Goal: Information Seeking & Learning: Learn about a topic

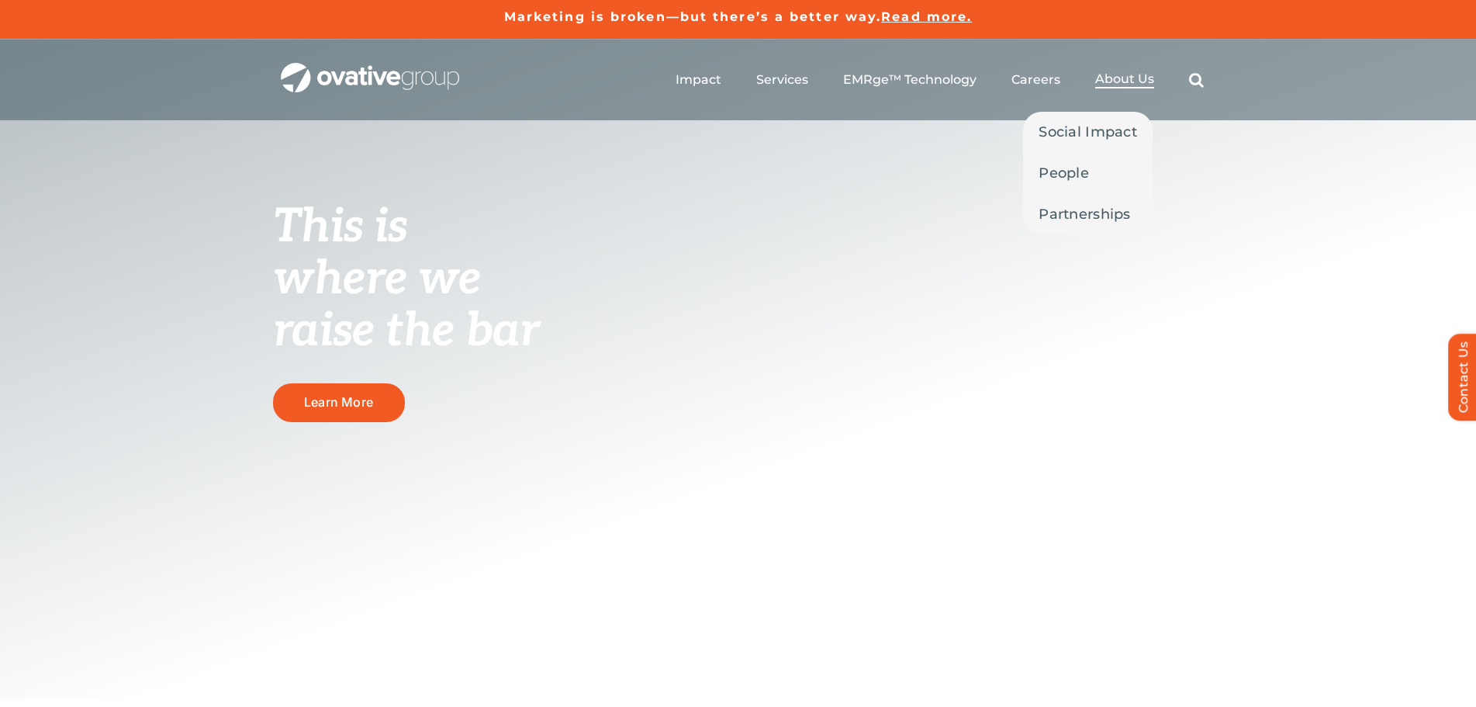
click at [1126, 78] on span "About Us" at bounding box center [1124, 79] width 59 height 16
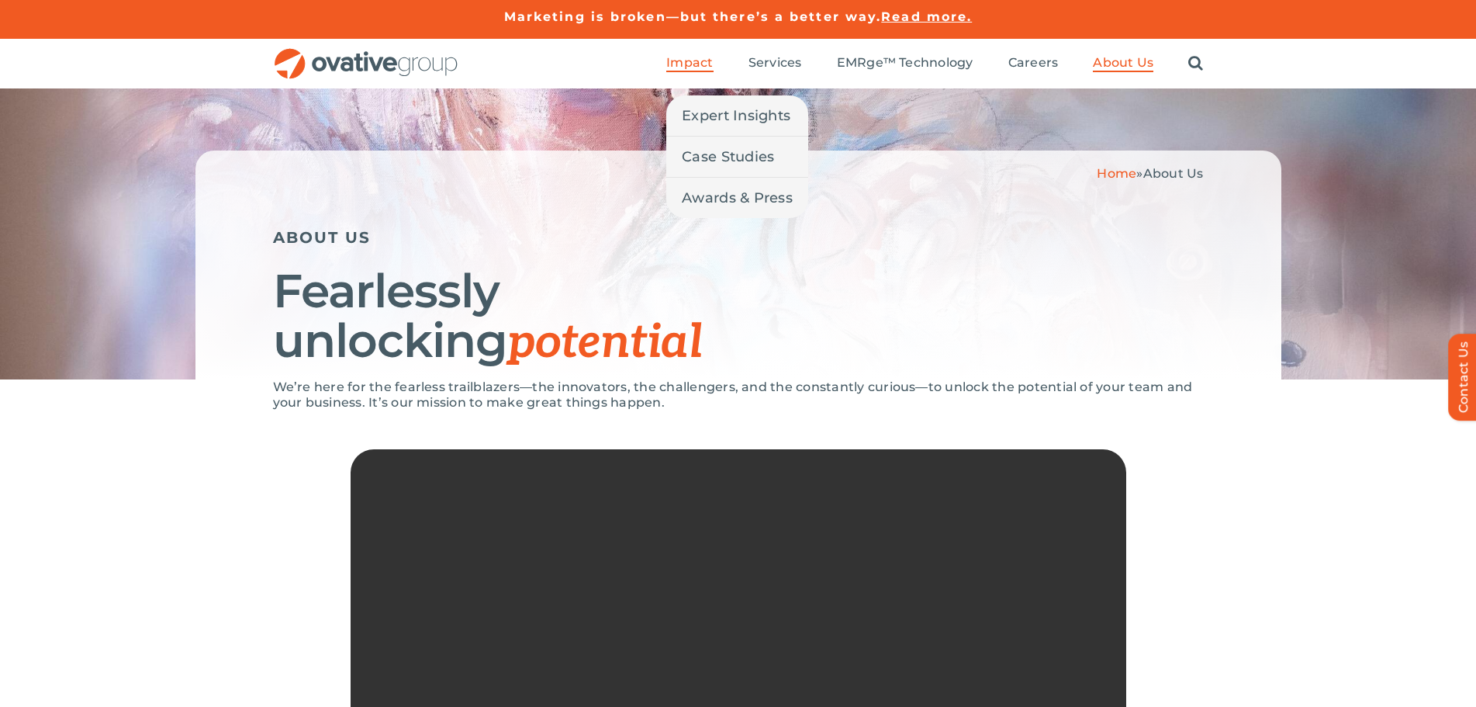
click at [696, 61] on span "Impact" at bounding box center [689, 63] width 47 height 16
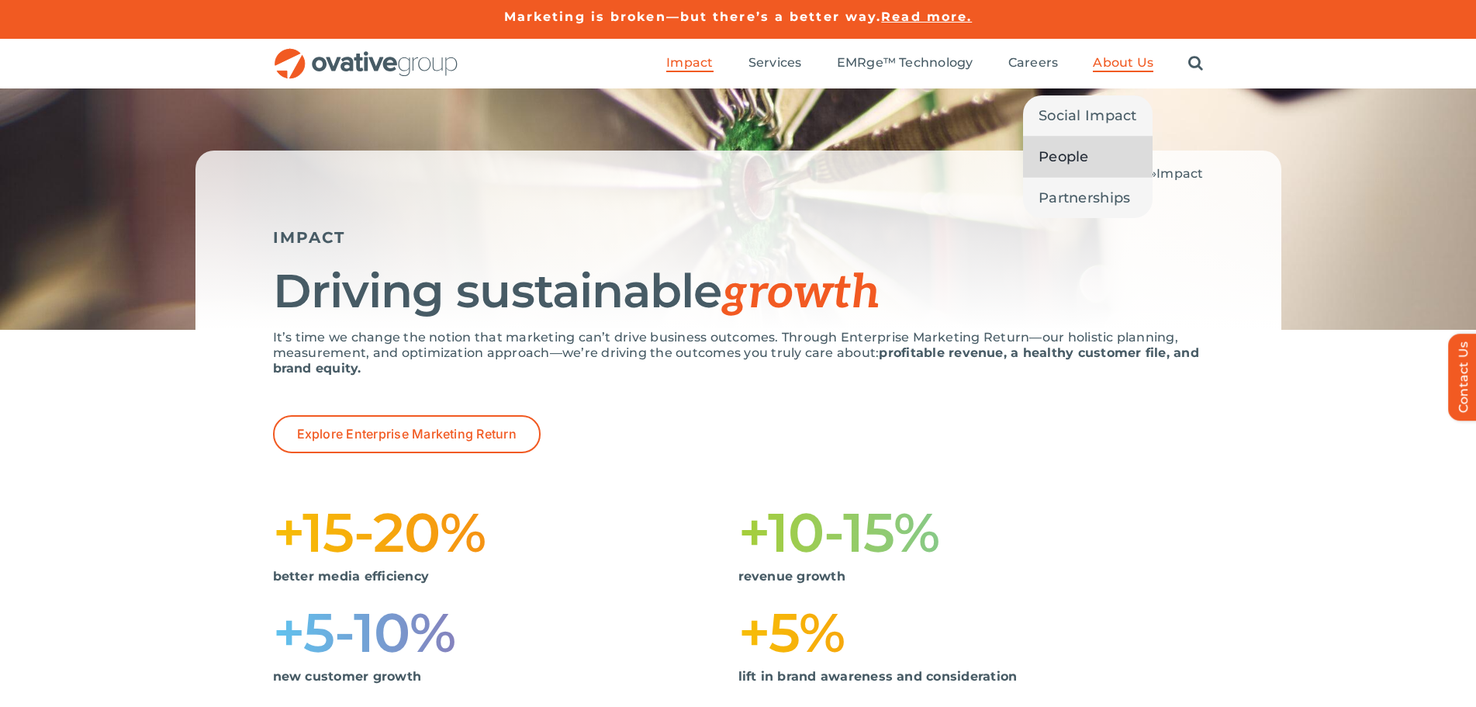
click at [1066, 154] on span "People" at bounding box center [1063, 157] width 50 height 22
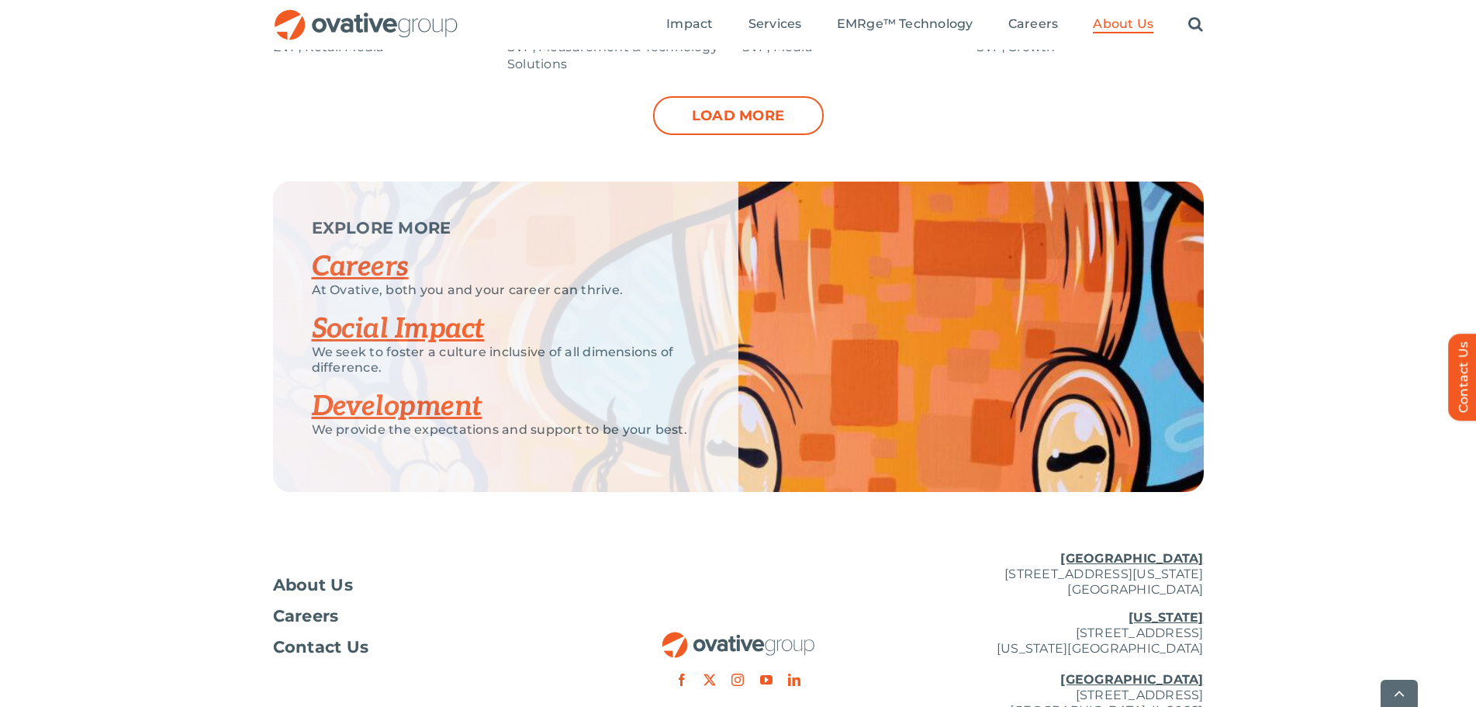
scroll to position [1939, 0]
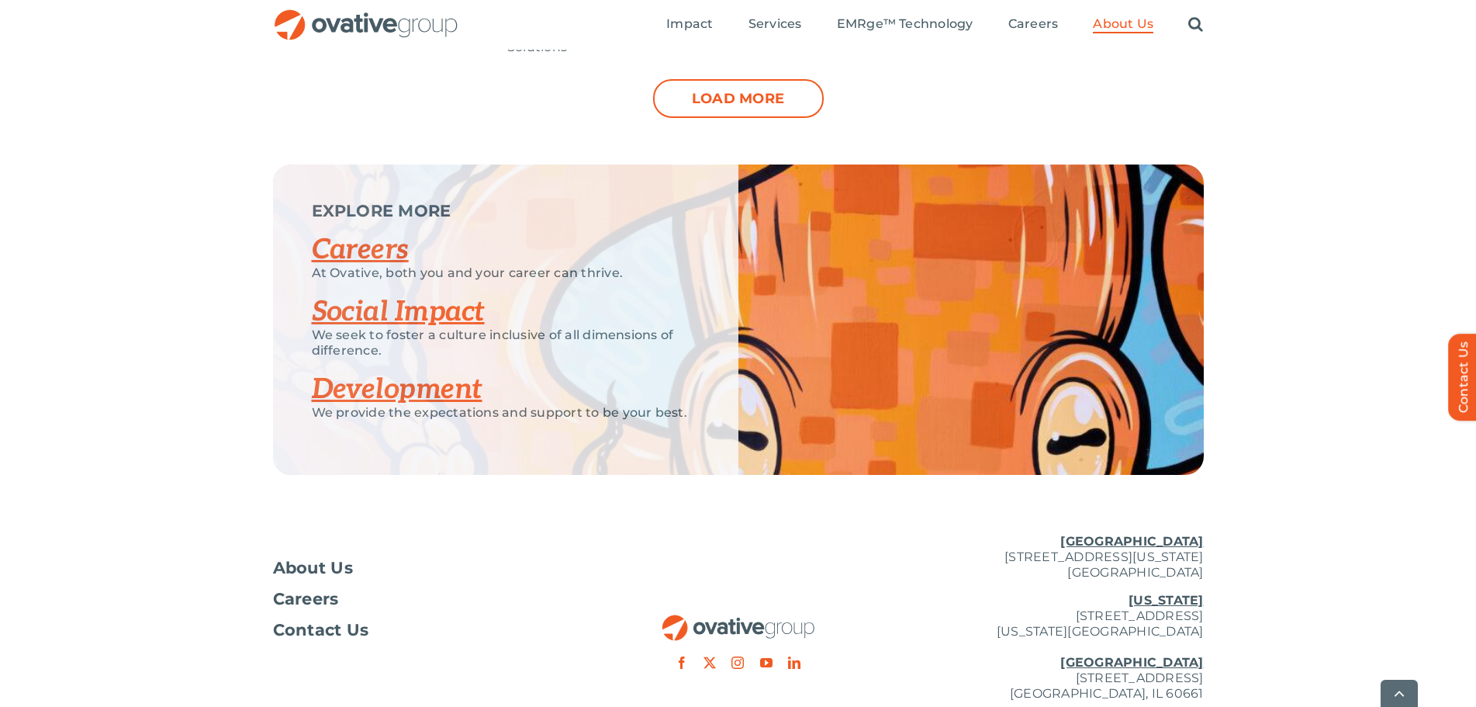
click at [400, 316] on link "Social Impact" at bounding box center [398, 312] width 173 height 34
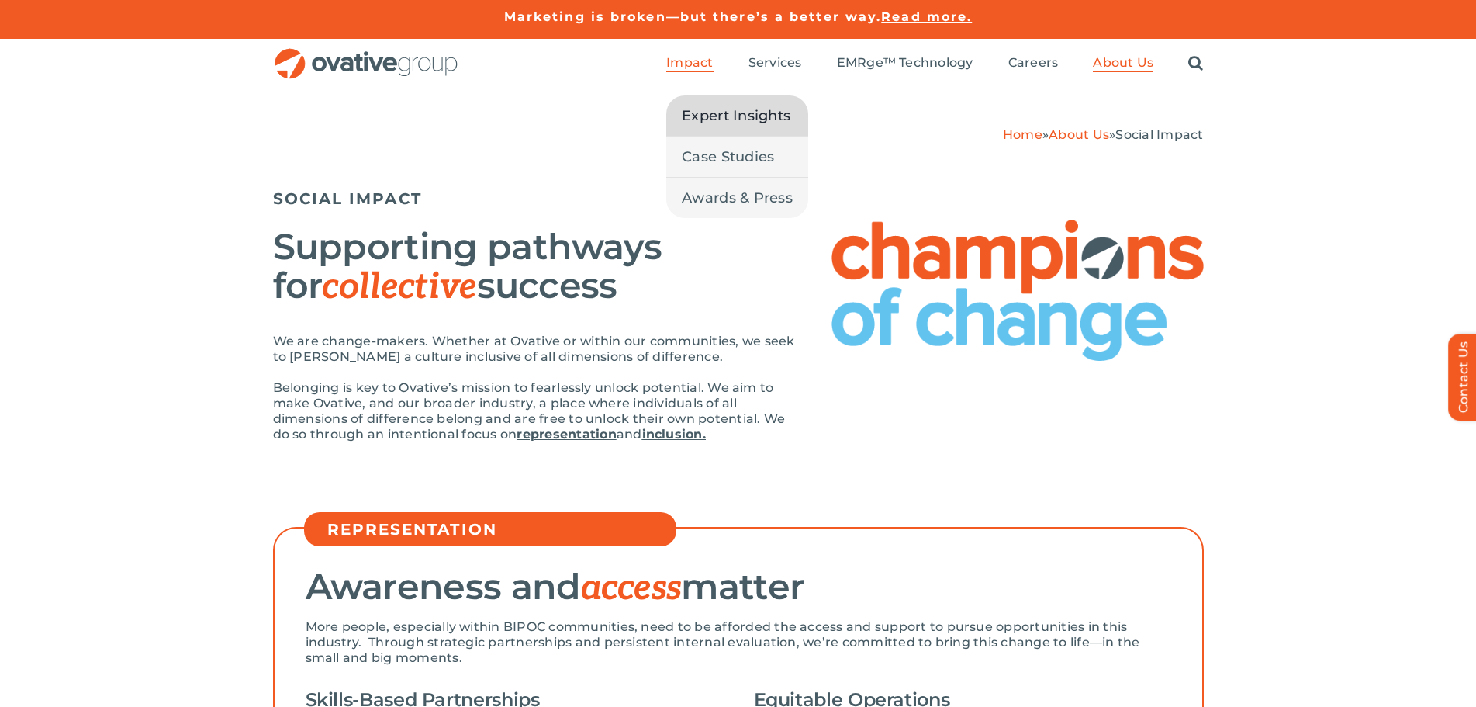
click at [718, 116] on span "Expert Insights" at bounding box center [736, 116] width 109 height 22
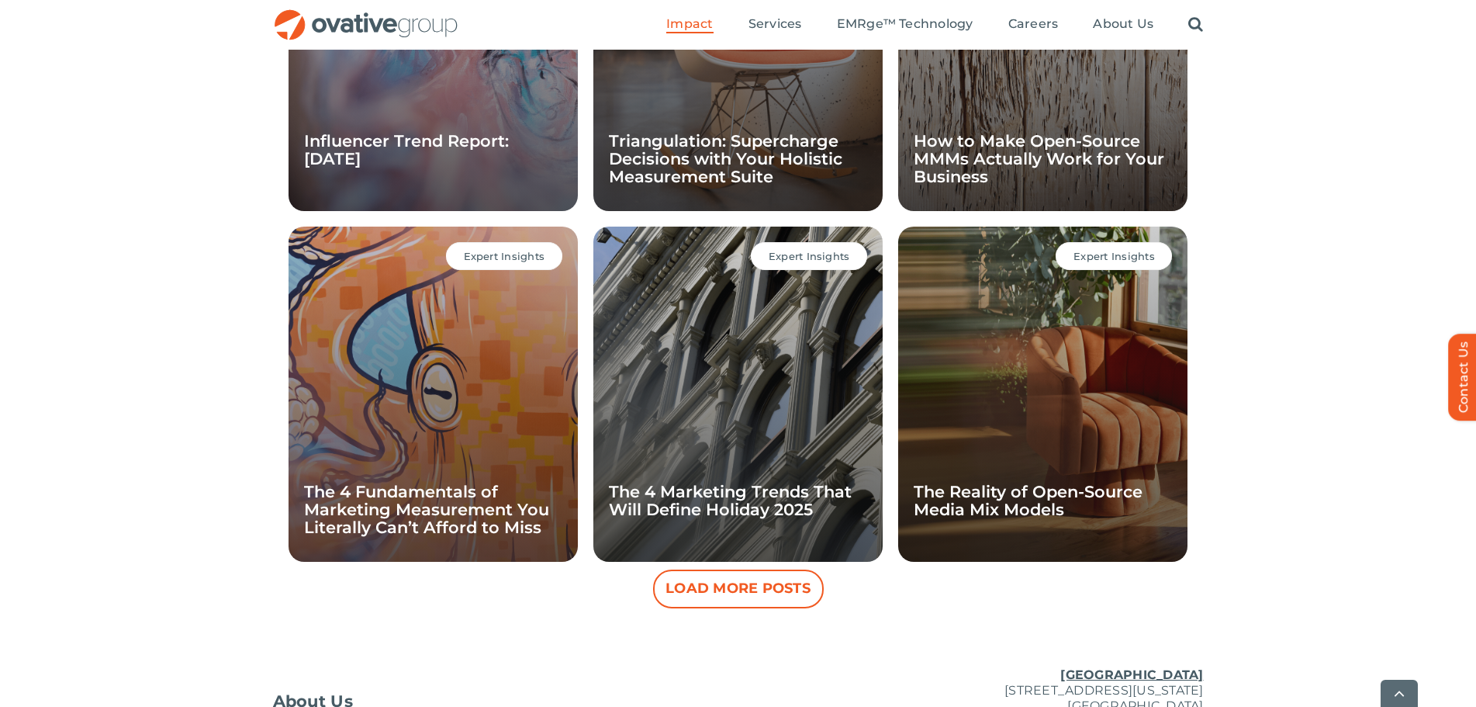
scroll to position [1301, 0]
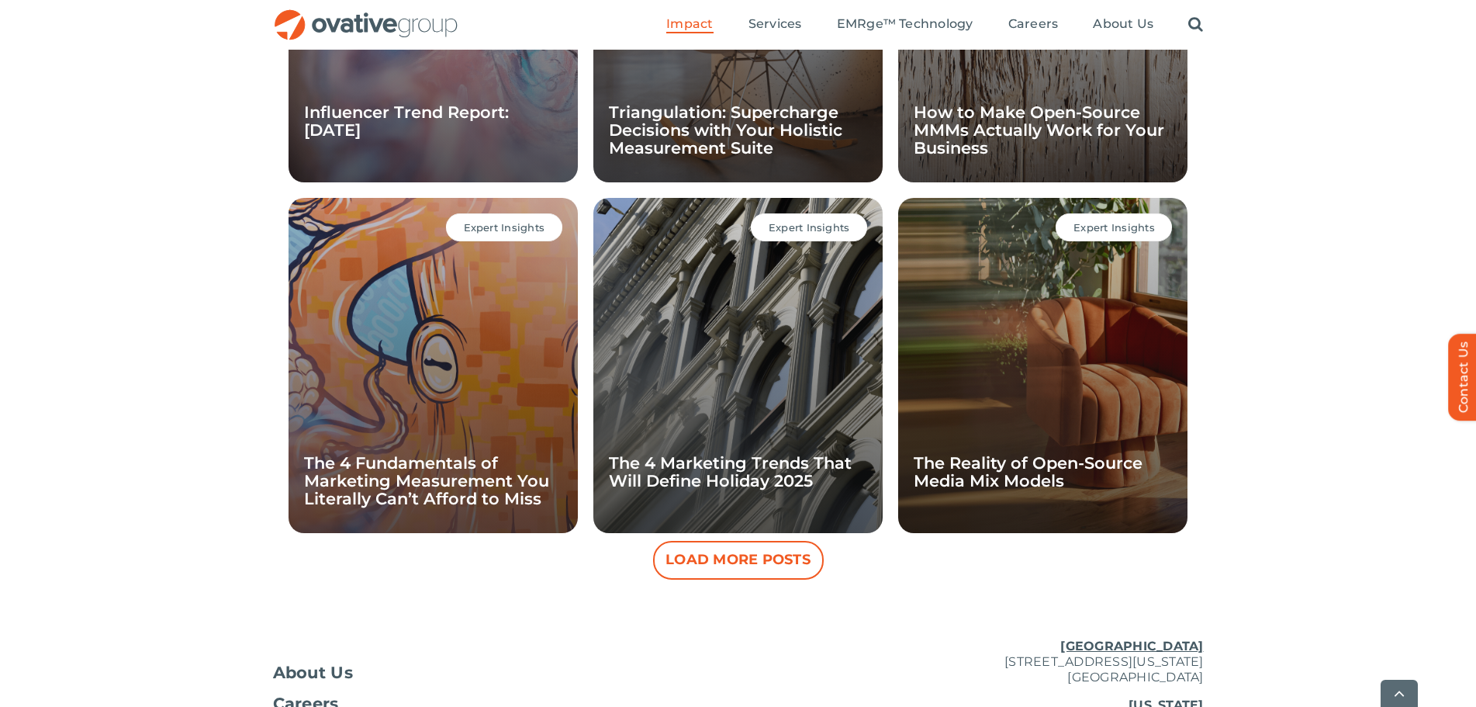
click at [998, 313] on div "Expert Insights The Reality of Open-Source Media Mix Models" at bounding box center [1042, 365] width 289 height 335
click at [974, 463] on link "The Reality of Open-Source Media Mix Models" at bounding box center [1028, 471] width 229 height 37
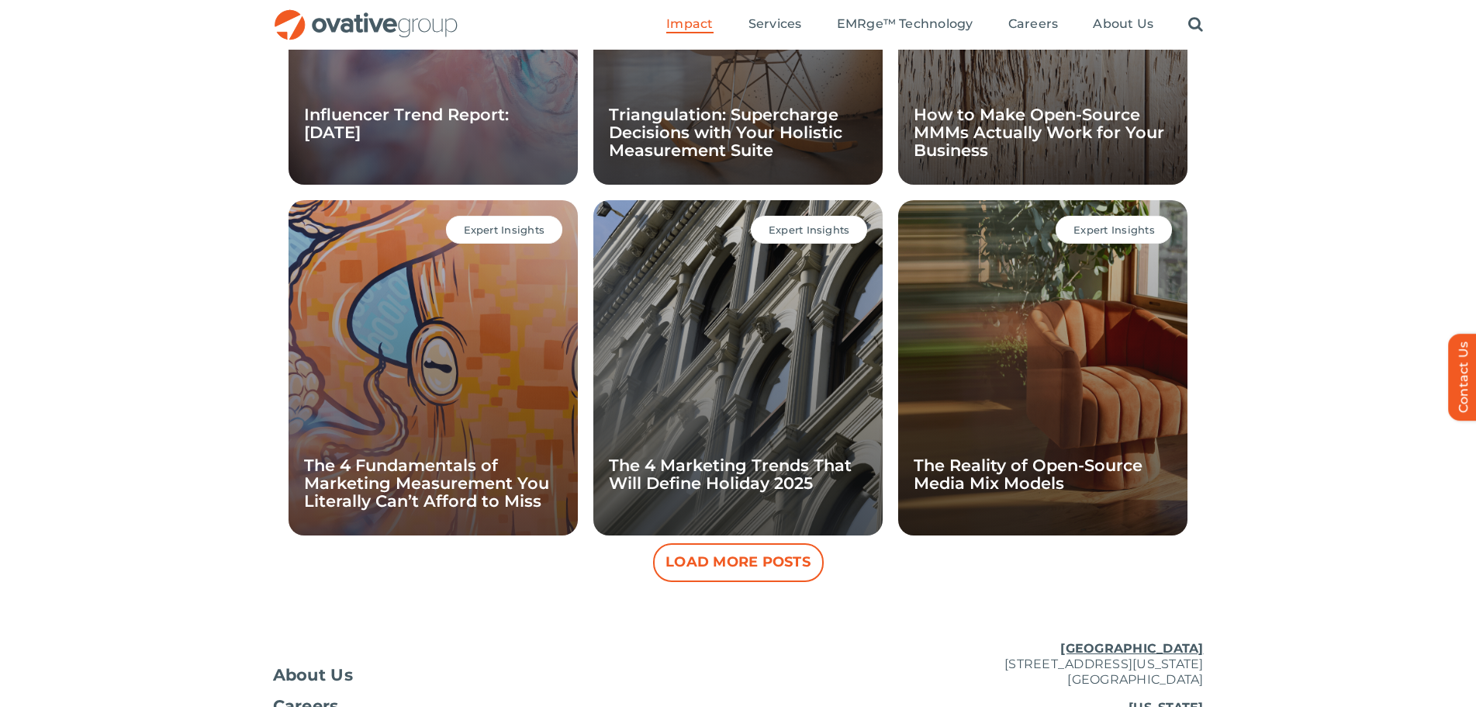
click at [502, 349] on div "Expert Insights The 4 Fundamentals of Marketing Measurement You Literally Can’t…" at bounding box center [432, 367] width 289 height 335
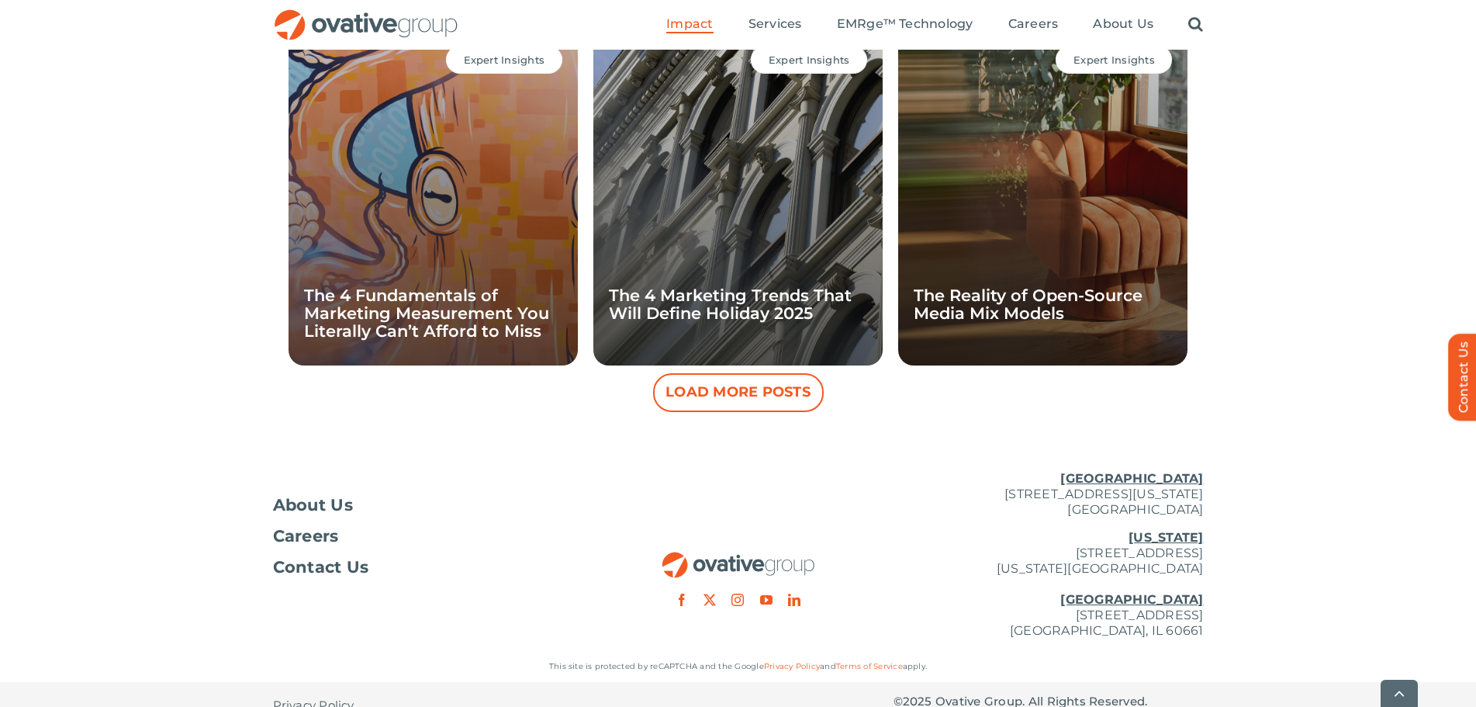
scroll to position [1493, 0]
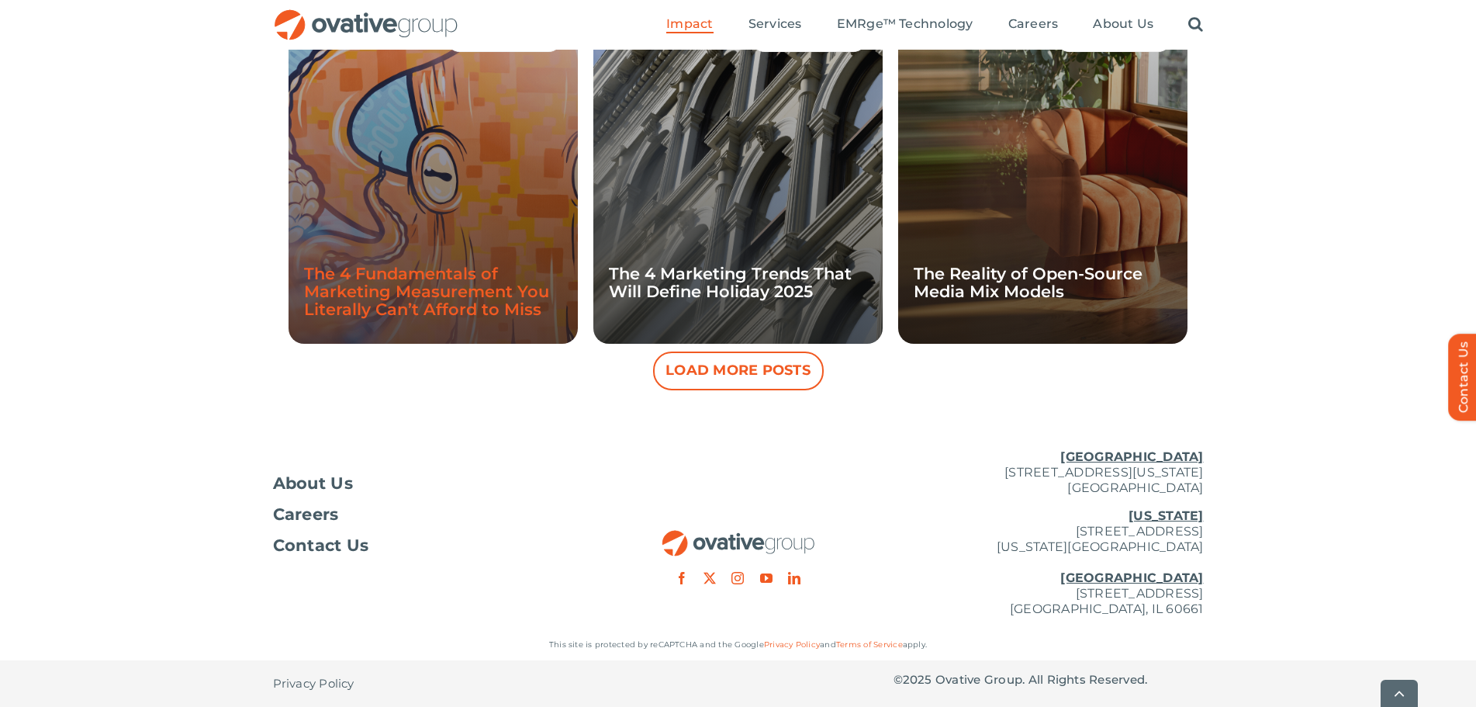
click at [426, 285] on link "The 4 Fundamentals of Marketing Measurement You Literally Can’t Afford to Miss" at bounding box center [426, 291] width 245 height 55
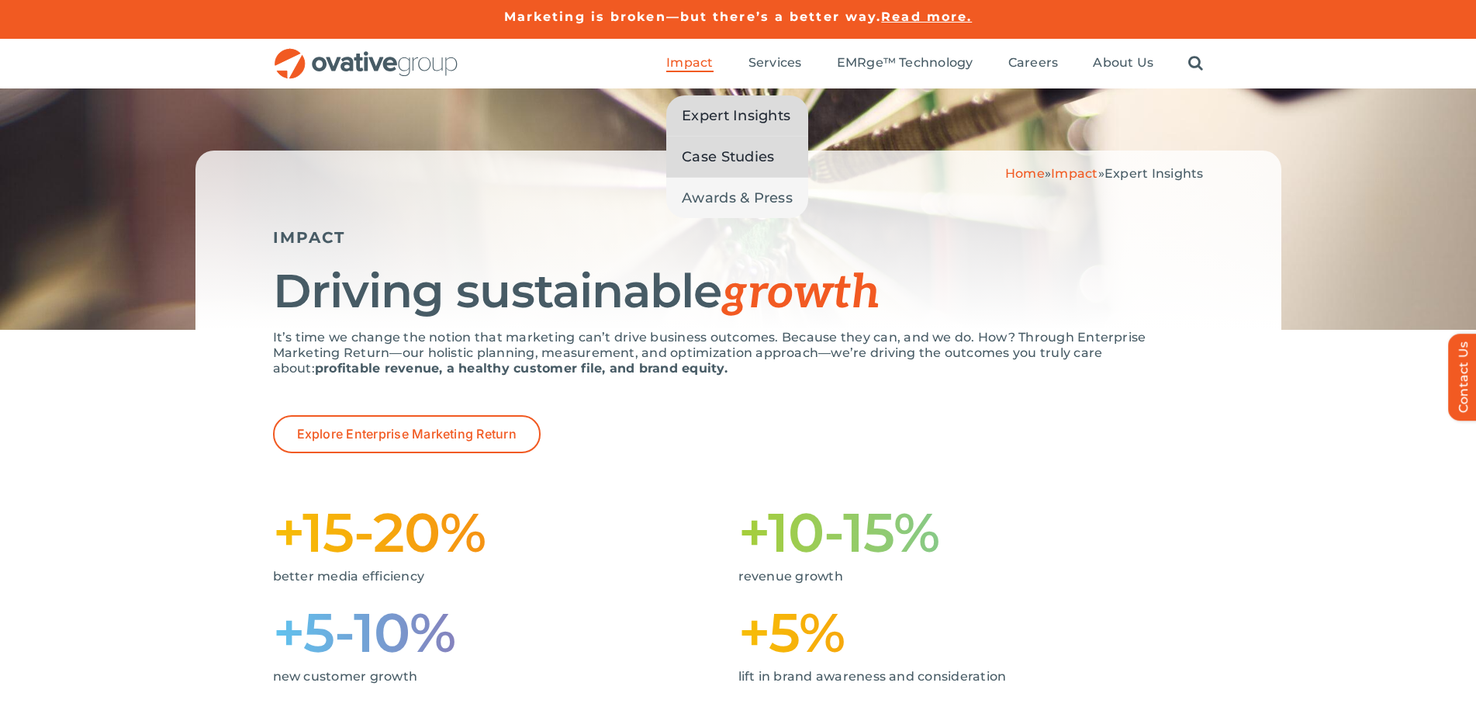
click at [693, 157] on span "Case Studies" at bounding box center [728, 157] width 92 height 22
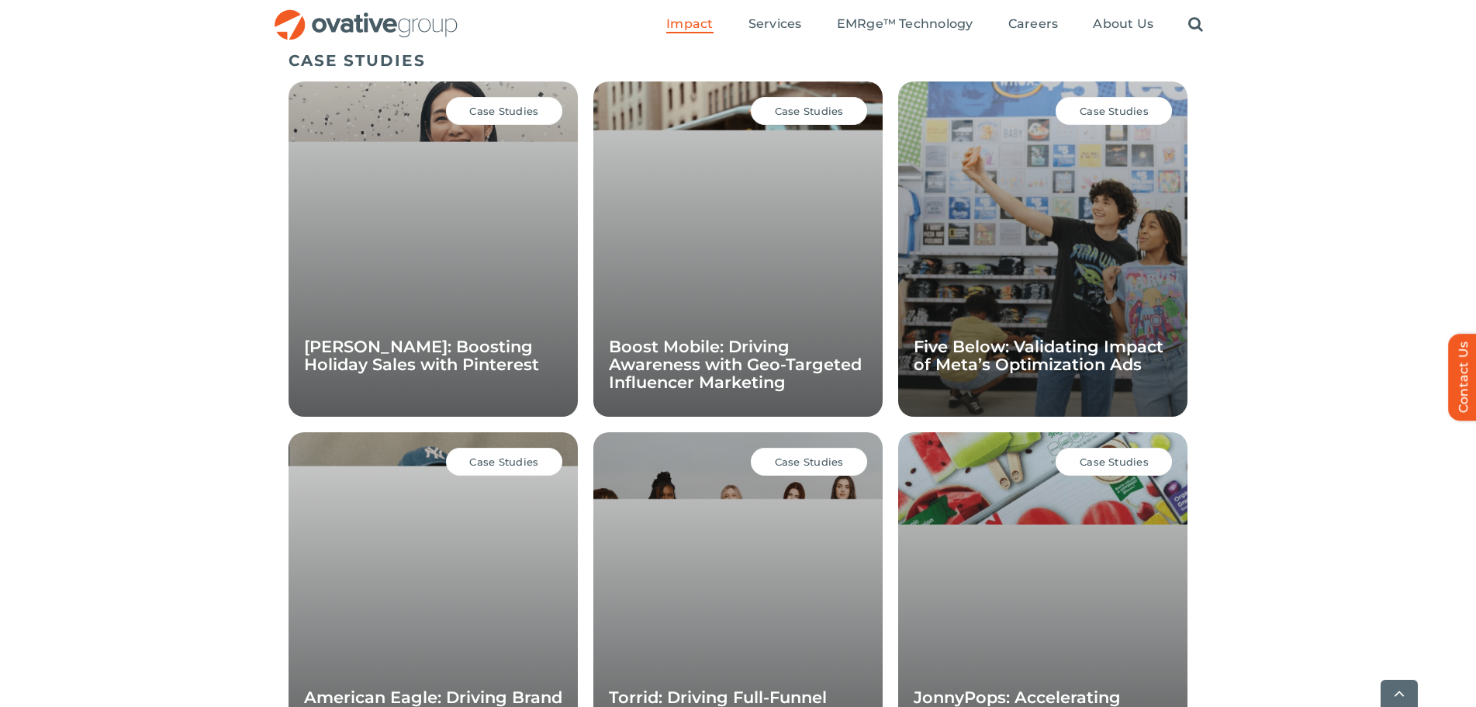
scroll to position [1069, 0]
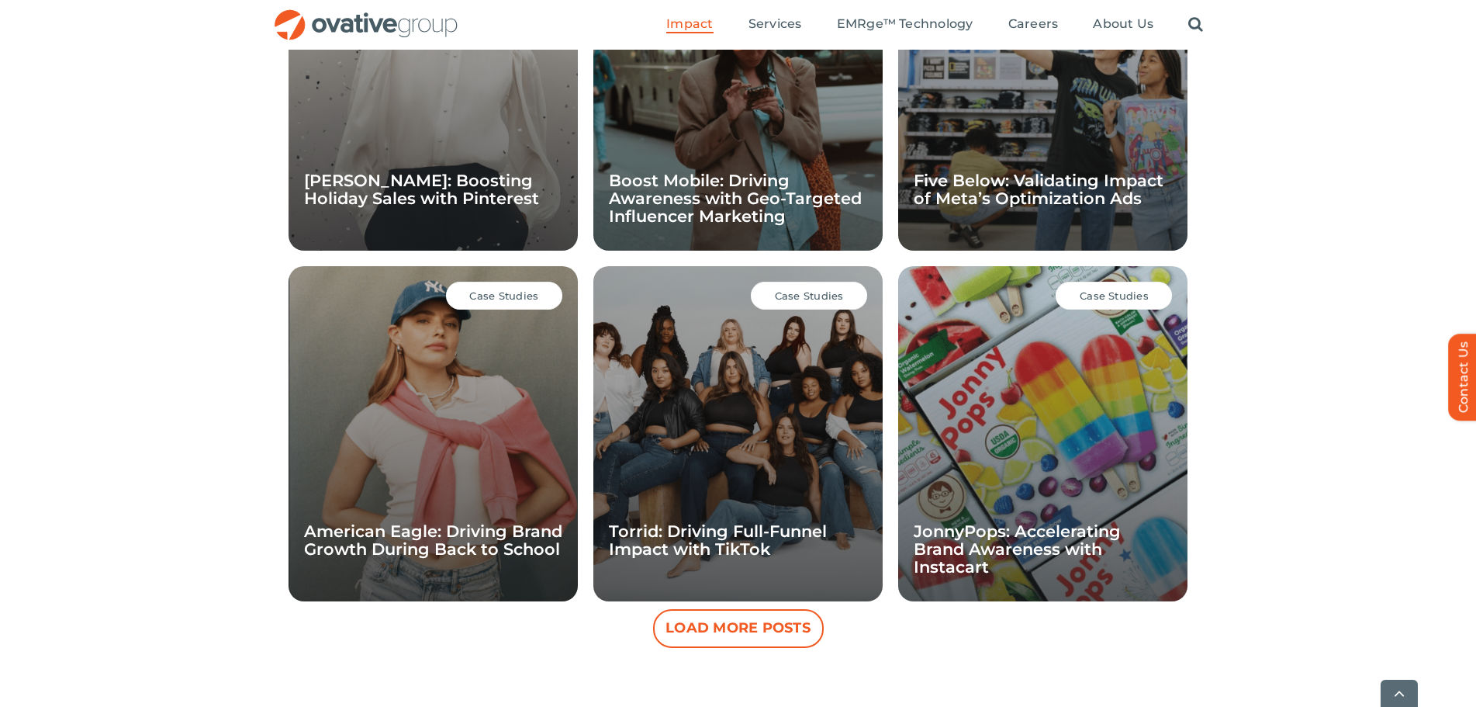
scroll to position [1301, 0]
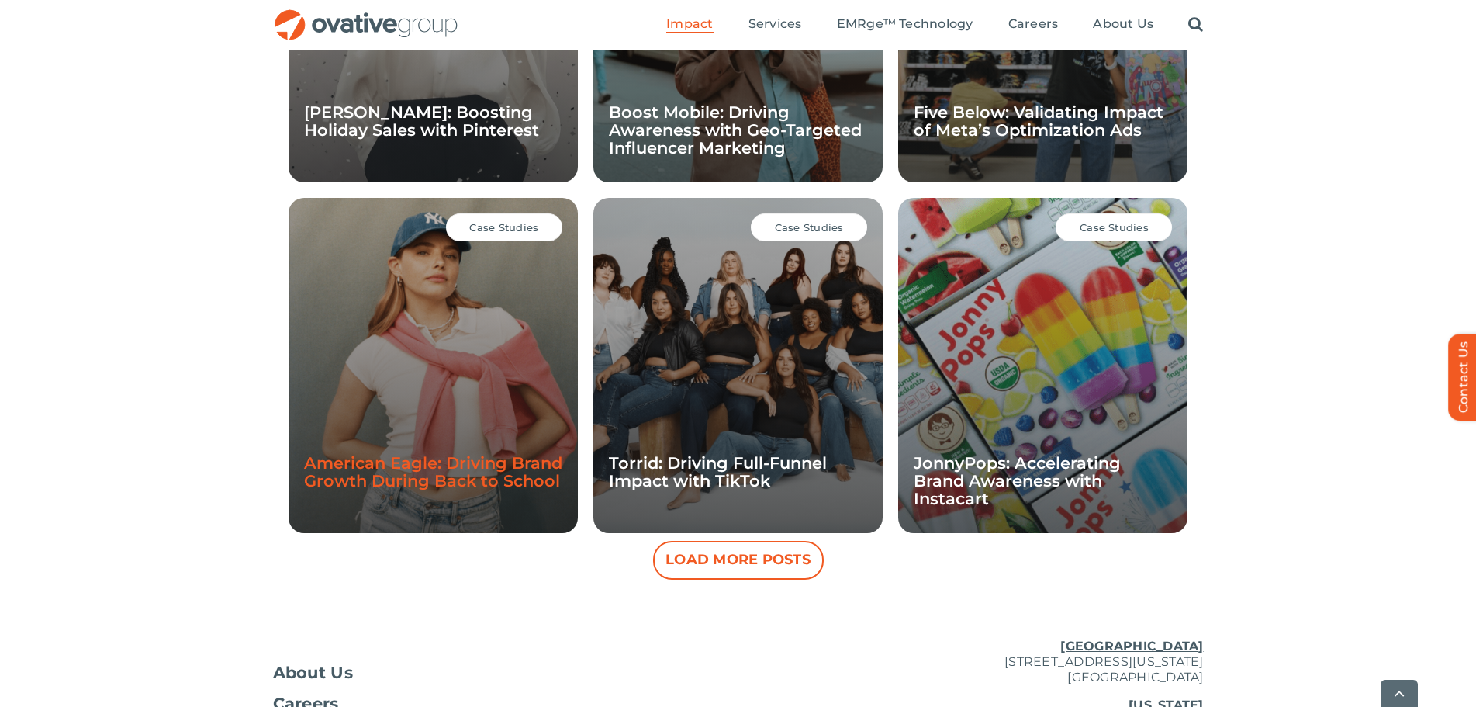
click at [461, 475] on link "American Eagle: Driving Brand Growth During Back to School" at bounding box center [433, 471] width 258 height 37
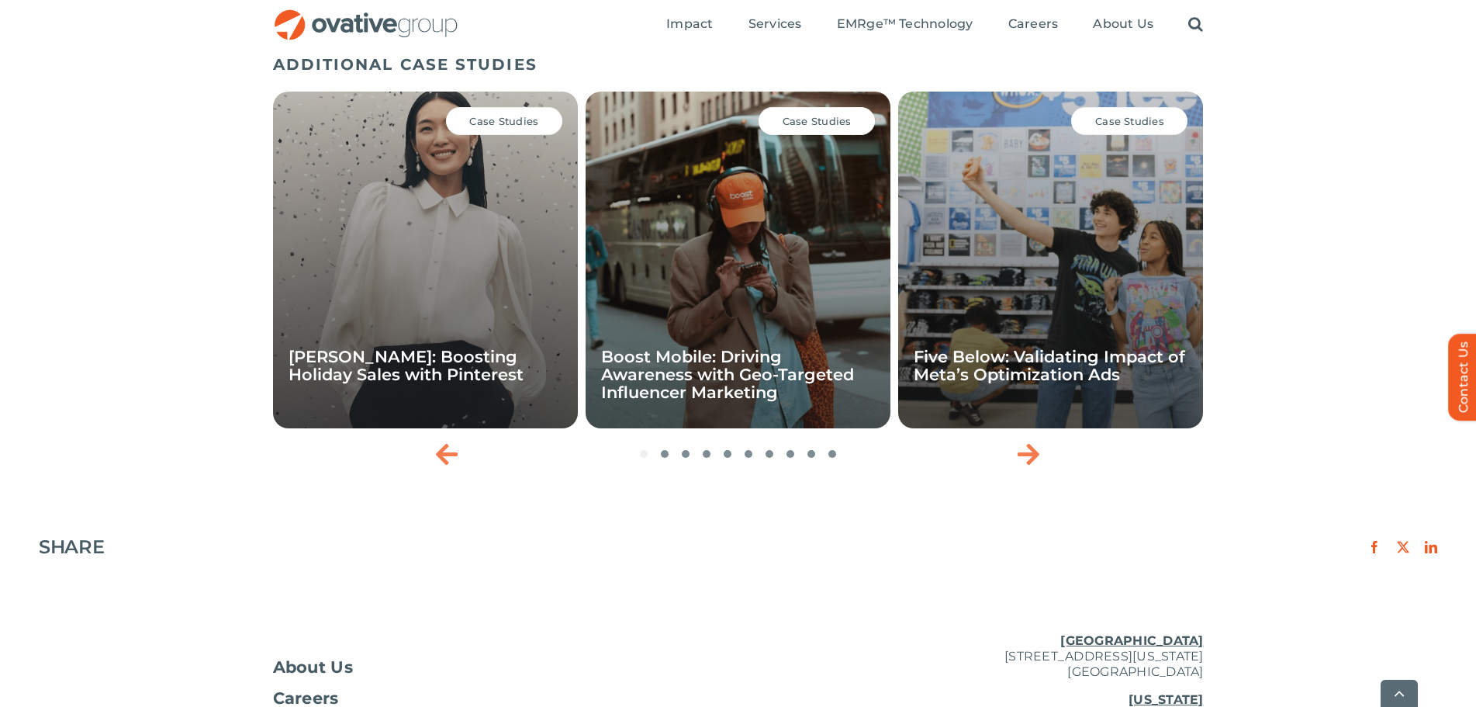
scroll to position [2249, 0]
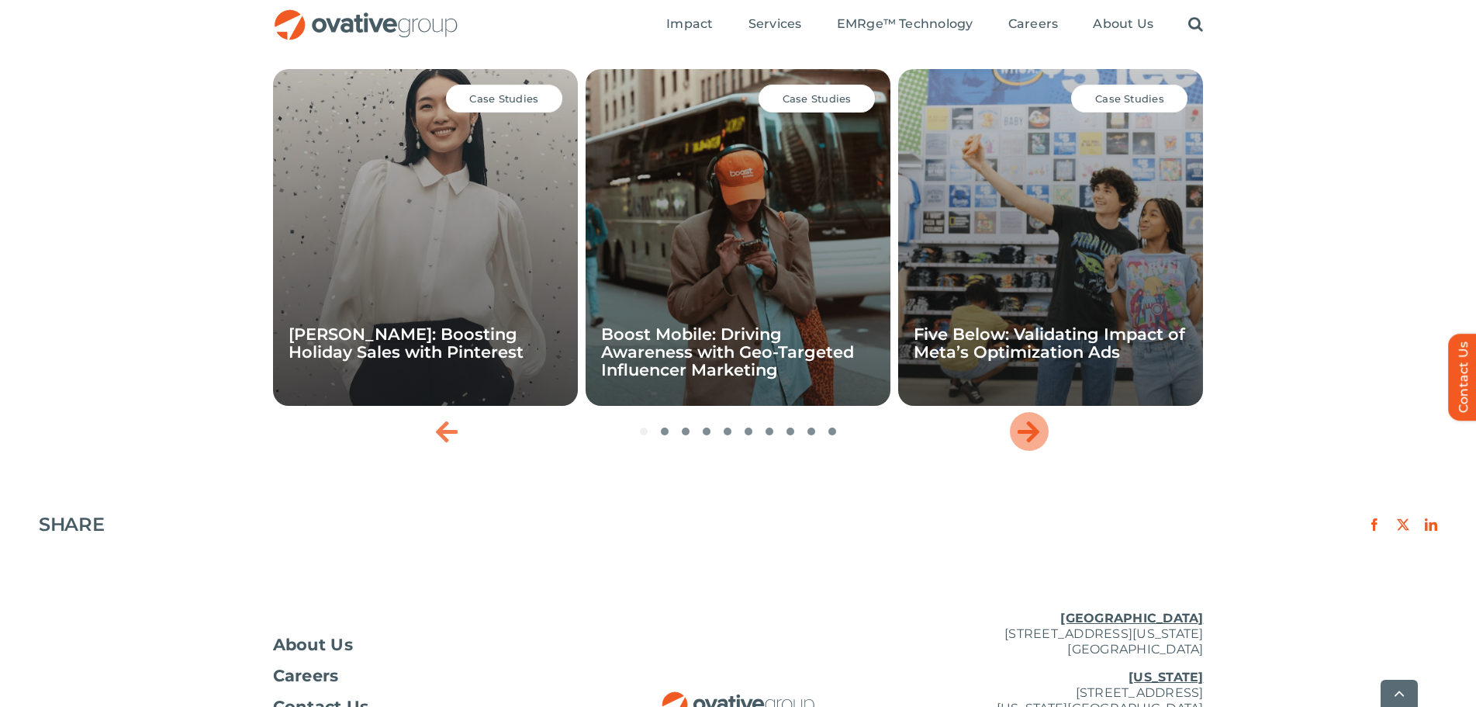
click at [1026, 419] on icon "Next slide" at bounding box center [1028, 431] width 22 height 25
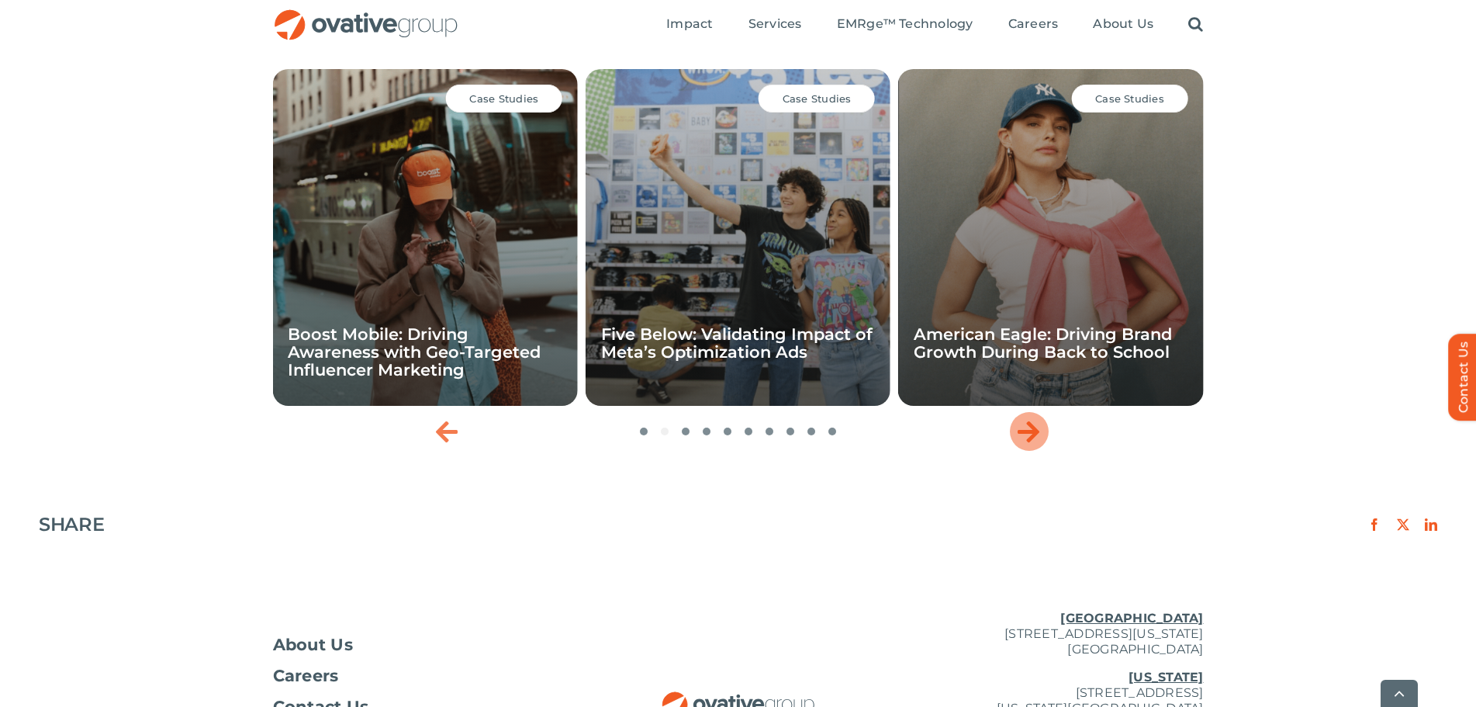
click at [1026, 419] on icon "Next slide" at bounding box center [1028, 431] width 22 height 25
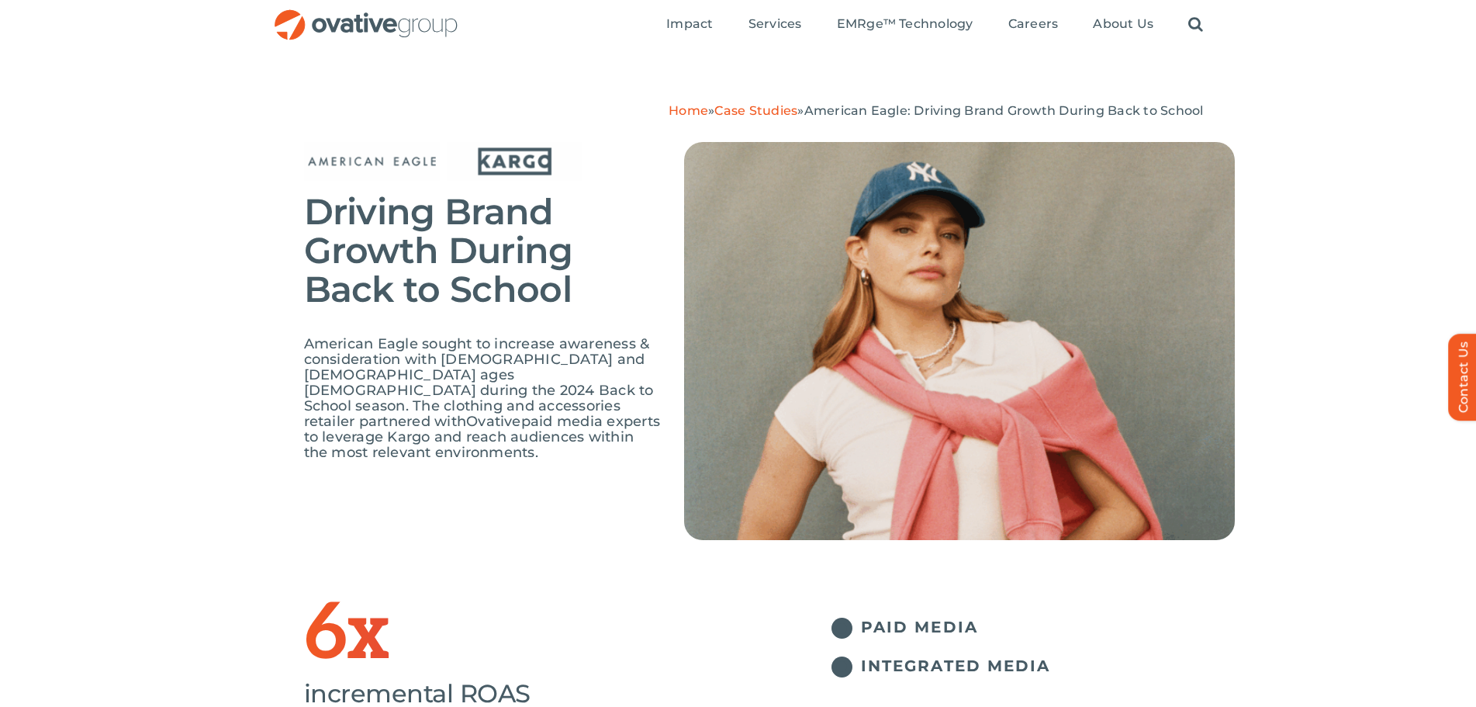
scroll to position [0, 0]
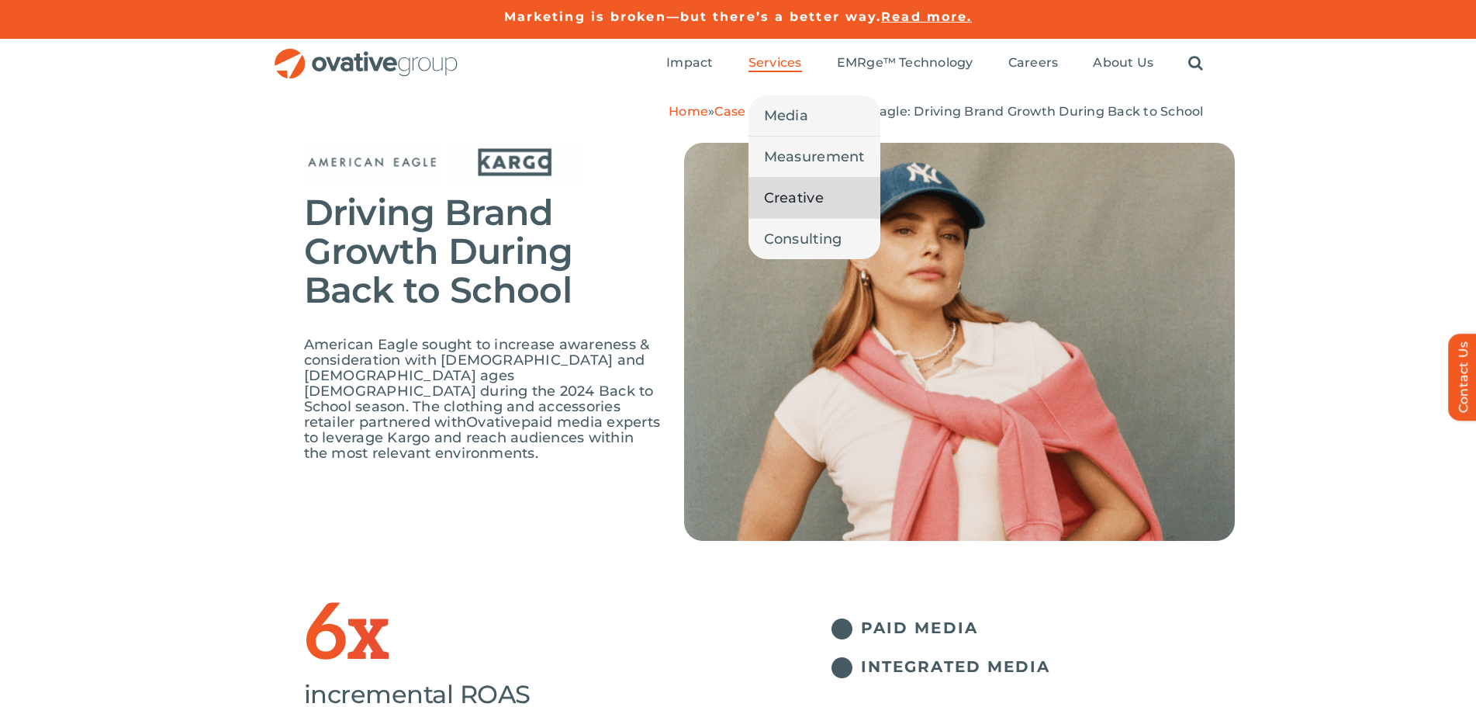
click at [783, 198] on span "Creative" at bounding box center [794, 198] width 60 height 22
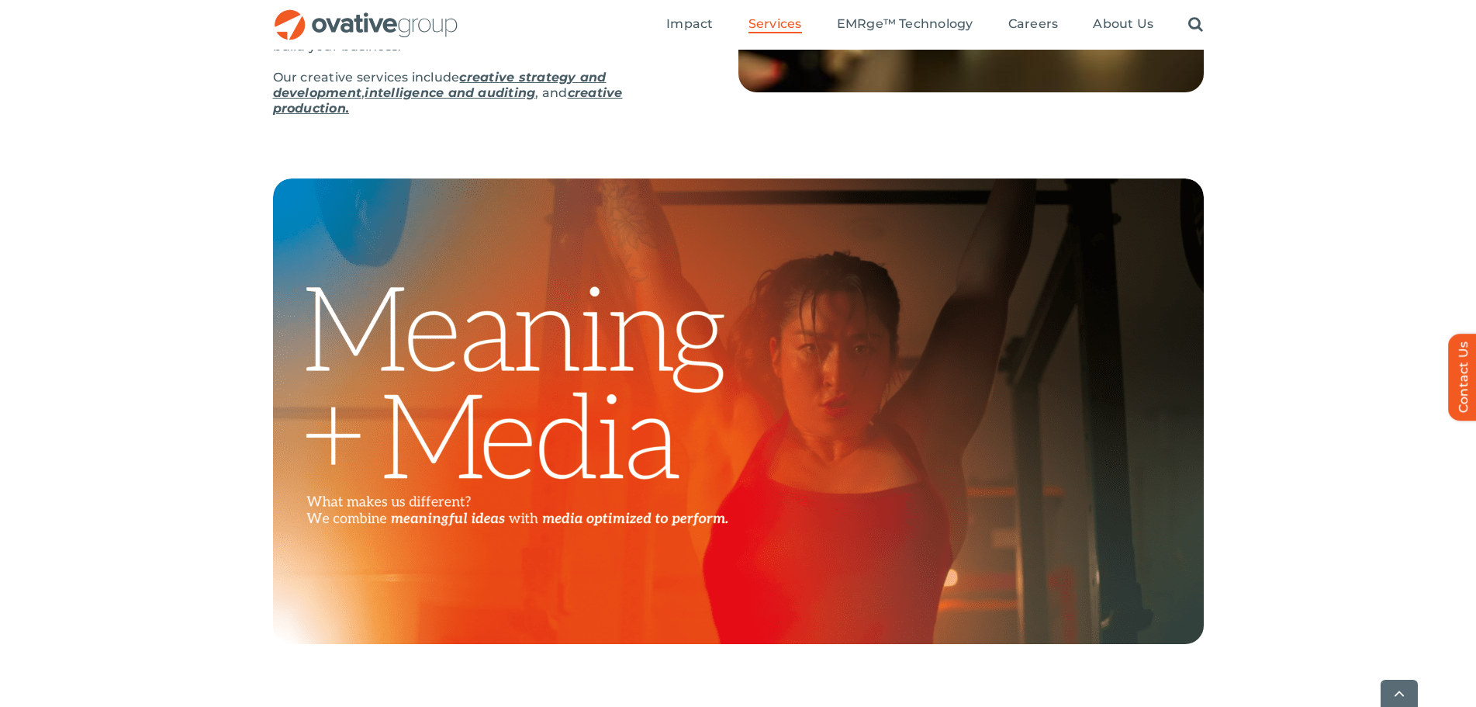
scroll to position [465, 0]
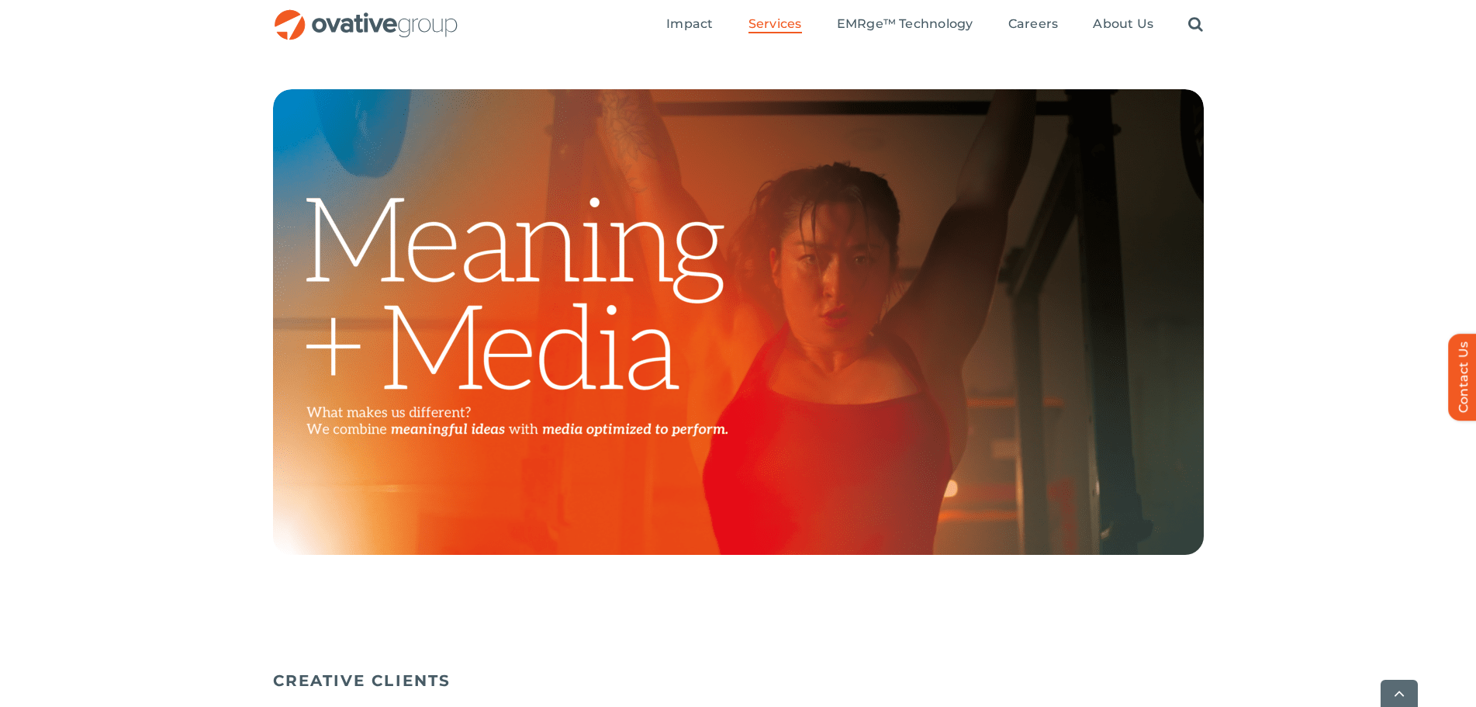
click at [597, 385] on img at bounding box center [738, 321] width 931 height 465
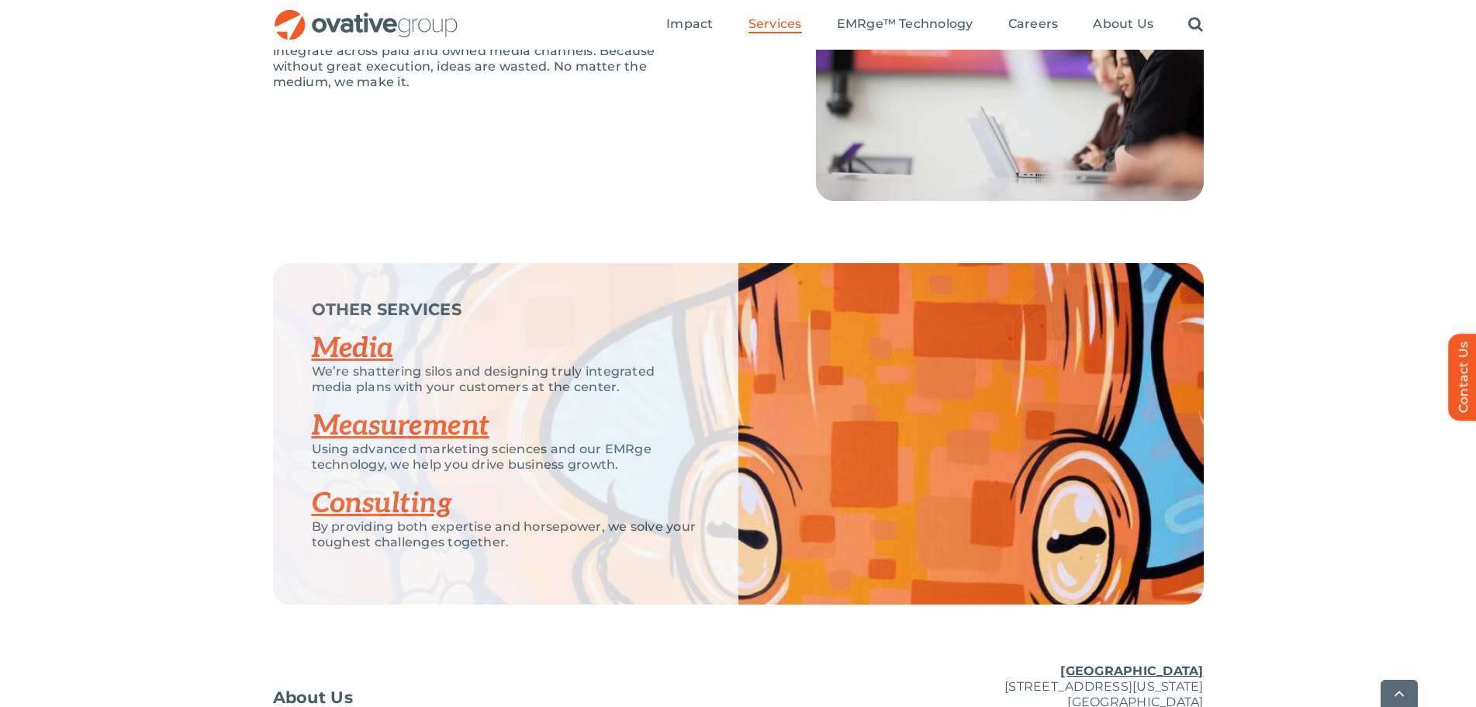
scroll to position [2171, 0]
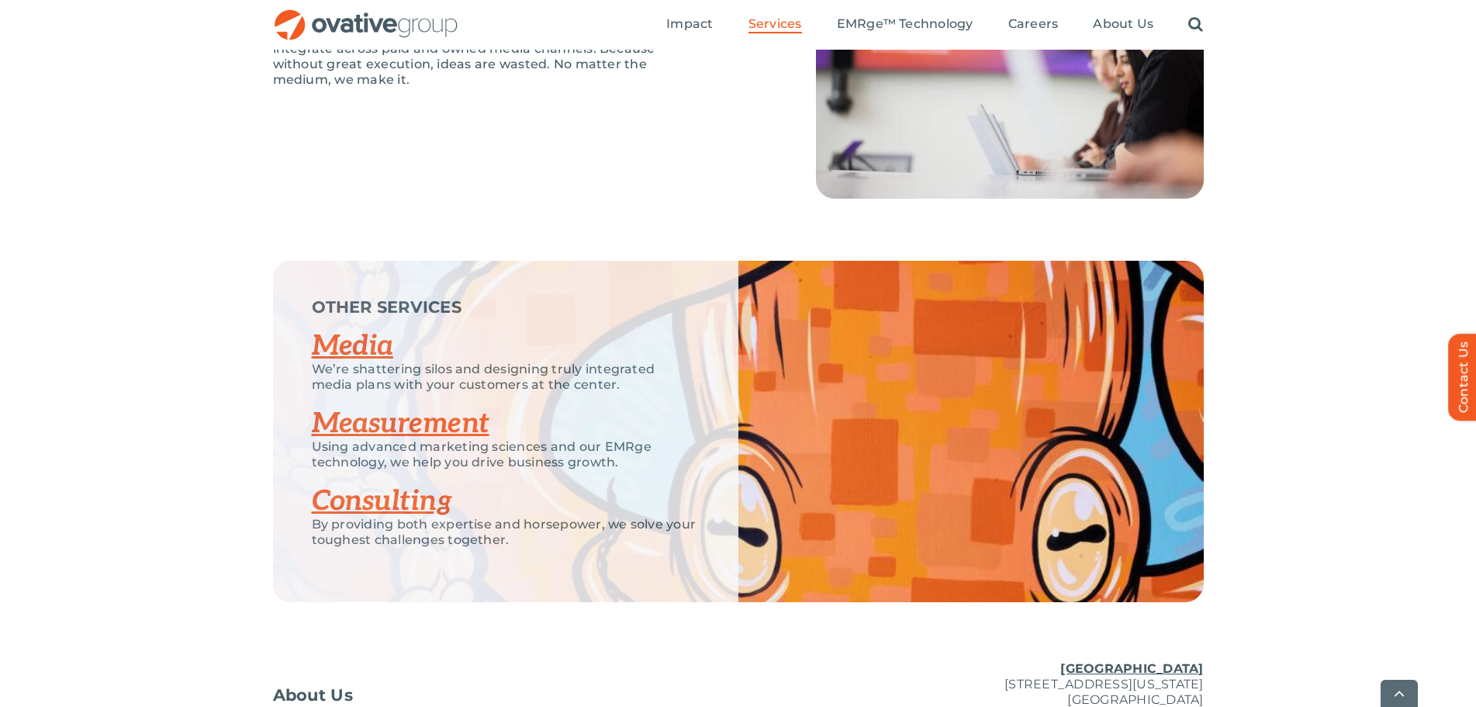
click at [357, 341] on link "Media" at bounding box center [352, 346] width 81 height 34
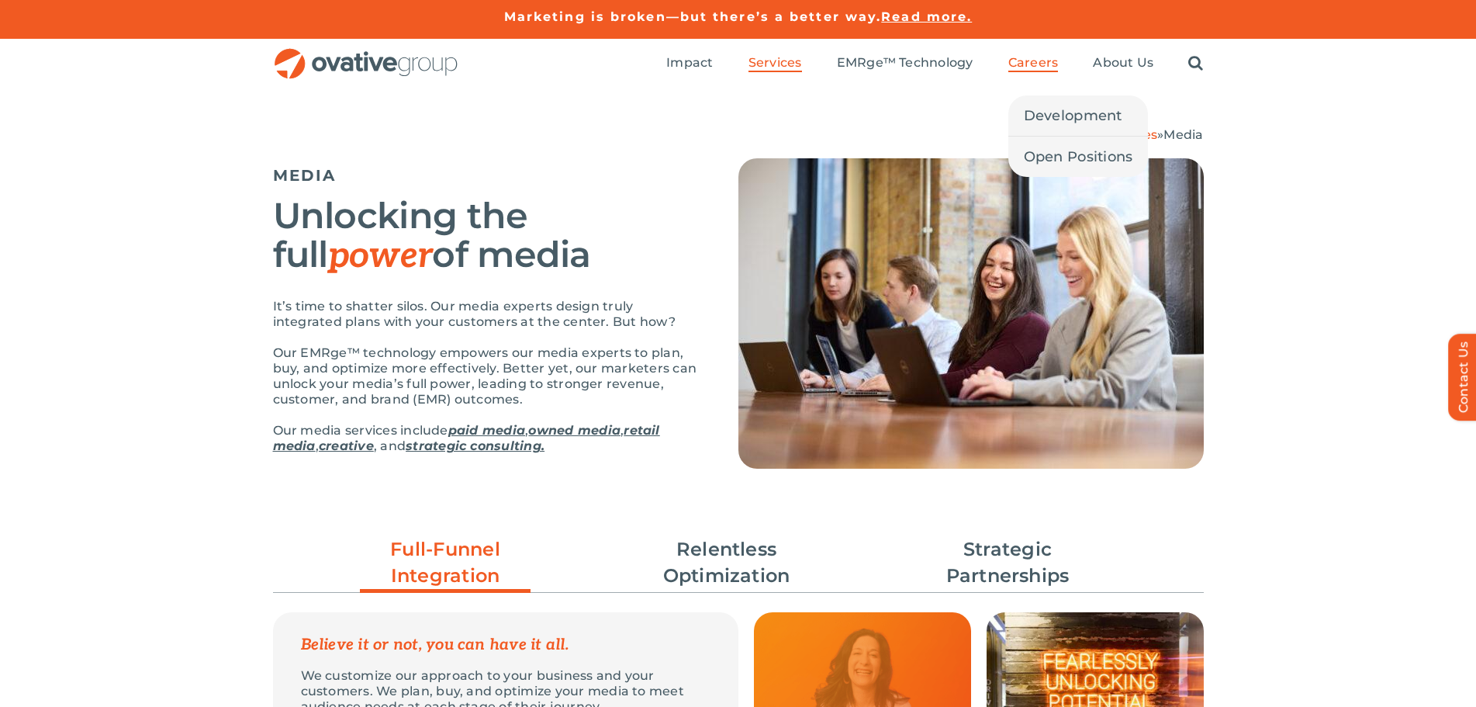
click at [1050, 64] on span "Careers" at bounding box center [1033, 63] width 50 height 16
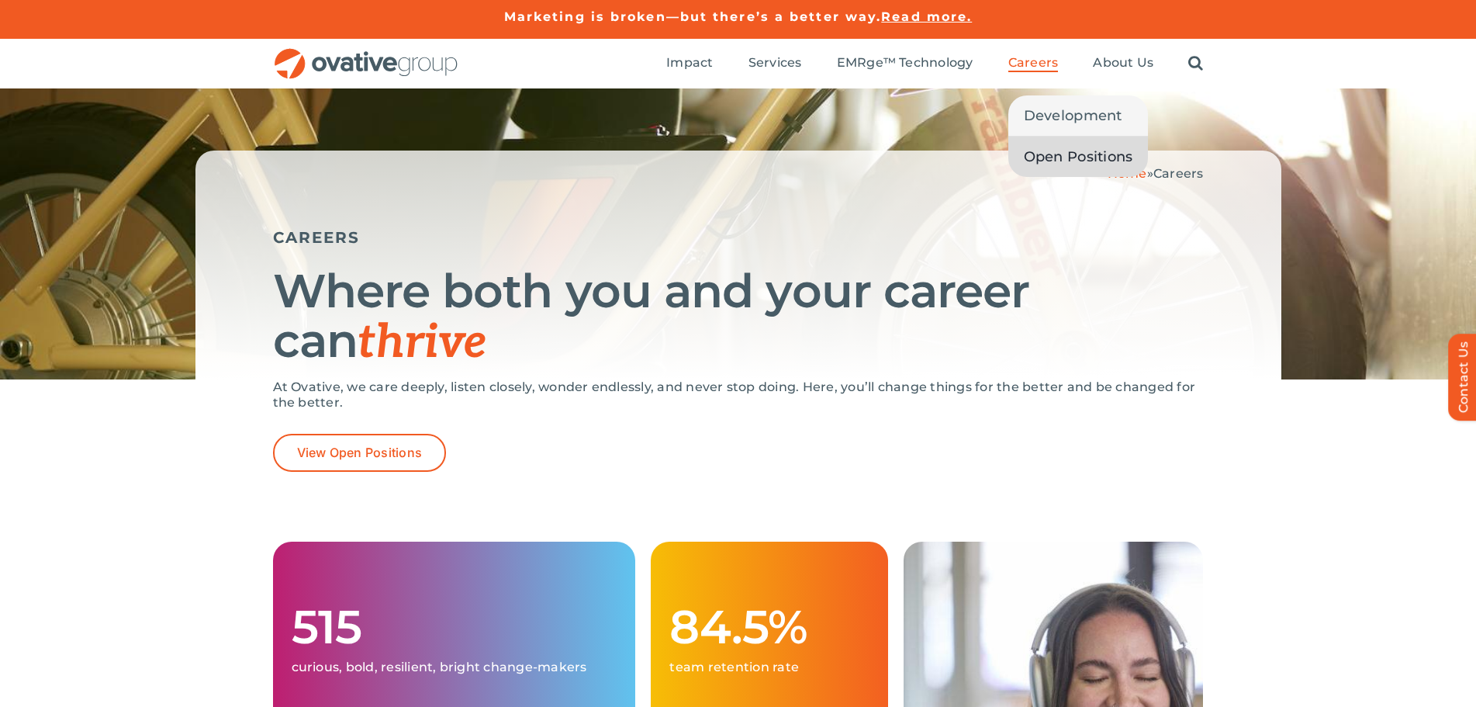
click at [1052, 151] on span "Open Positions" at bounding box center [1078, 157] width 109 height 22
